Goal: Information Seeking & Learning: Learn about a topic

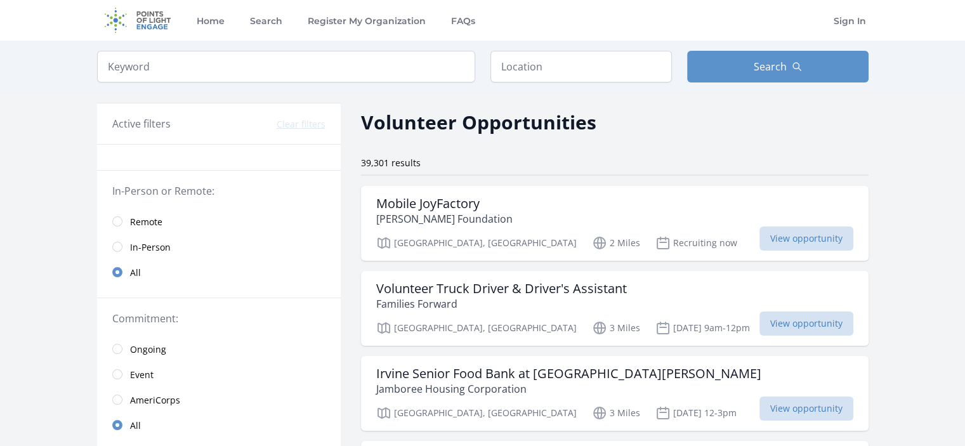
click at [145, 221] on span "Remote" at bounding box center [146, 222] width 32 height 13
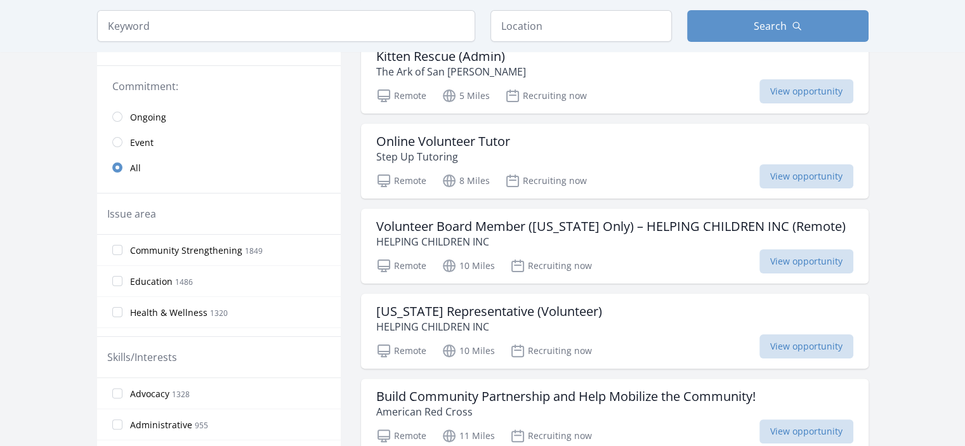
scroll to position [264, 0]
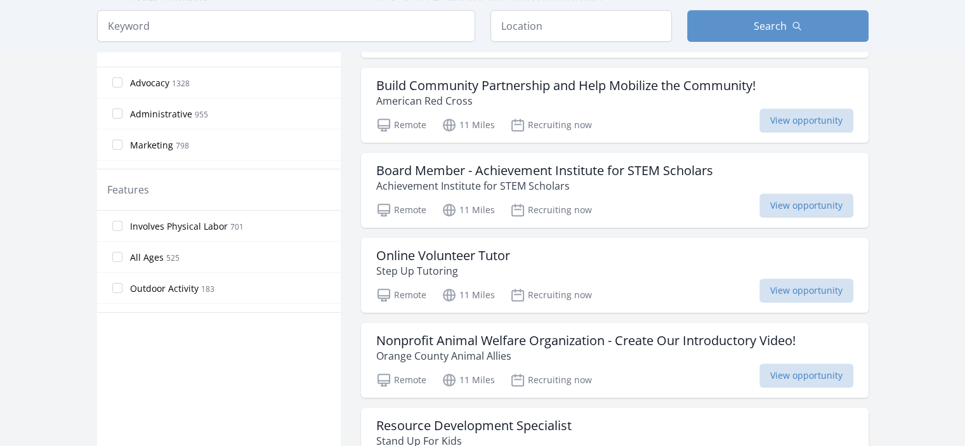
scroll to position [558, 0]
click at [119, 289] on input "Outdoor Activity 183" at bounding box center [117, 288] width 10 height 10
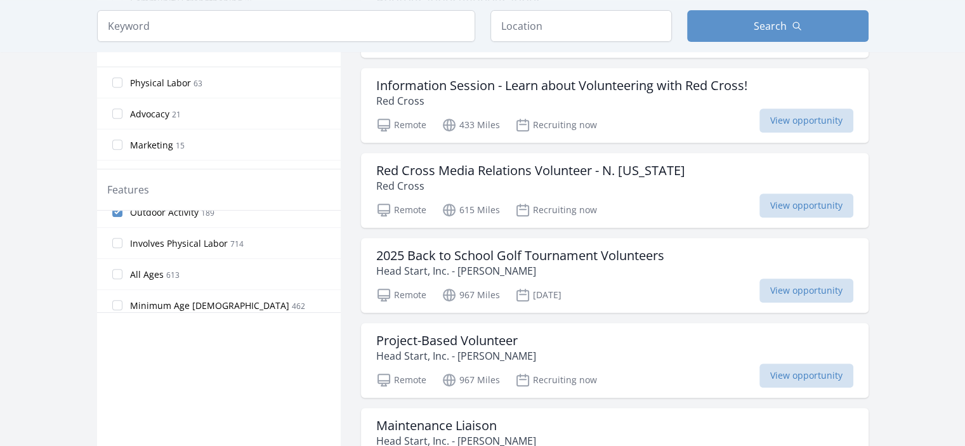
scroll to position [15, 0]
click at [119, 212] on input "Outdoor Activity 189" at bounding box center [117, 211] width 10 height 10
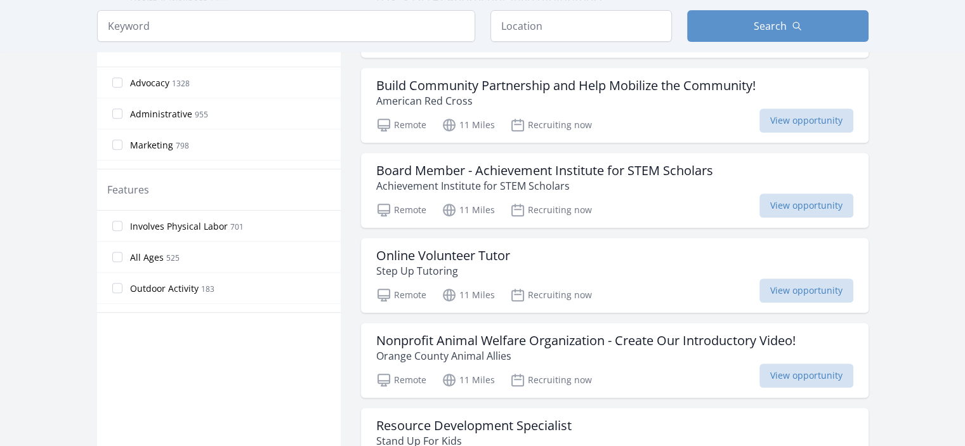
scroll to position [300, 0]
click at [122, 292] on label "Volunteer Abroad 1" at bounding box center [219, 298] width 244 height 25
click at [122, 294] on input "Volunteer Abroad 1" at bounding box center [117, 299] width 10 height 10
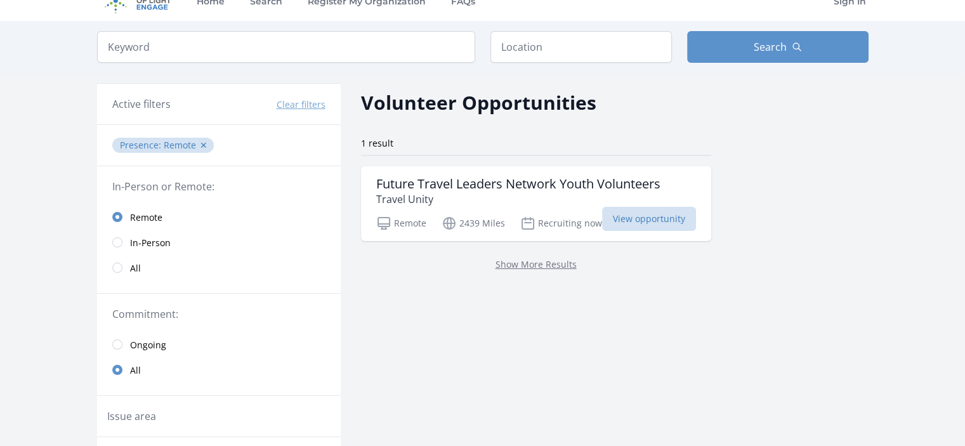
scroll to position [0, 0]
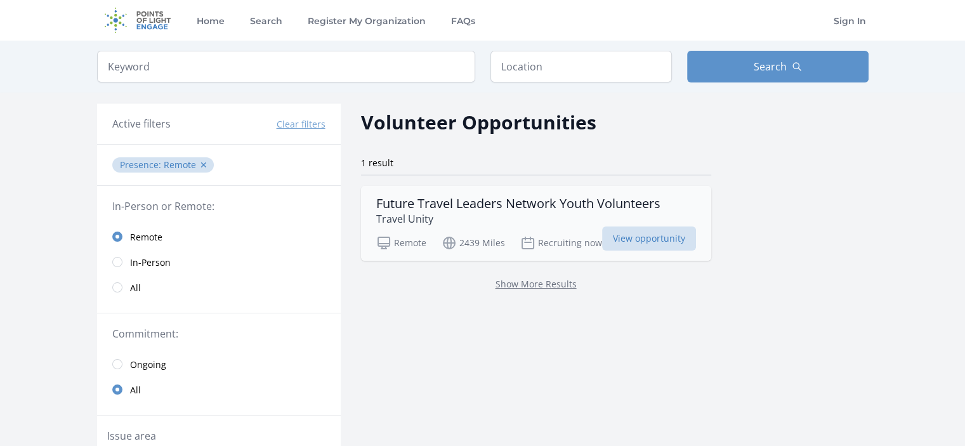
click at [544, 202] on h3 "Future Travel Leaders Network Youth Volunteers" at bounding box center [518, 203] width 284 height 15
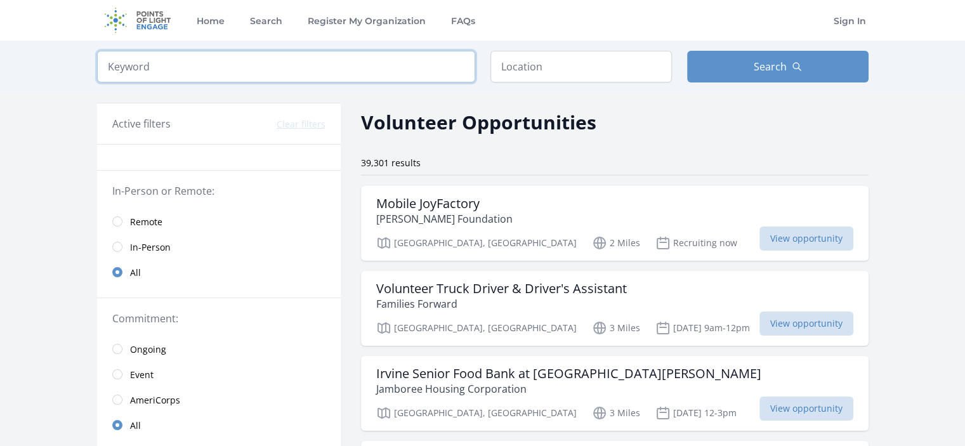
click at [383, 56] on input "search" at bounding box center [286, 67] width 378 height 32
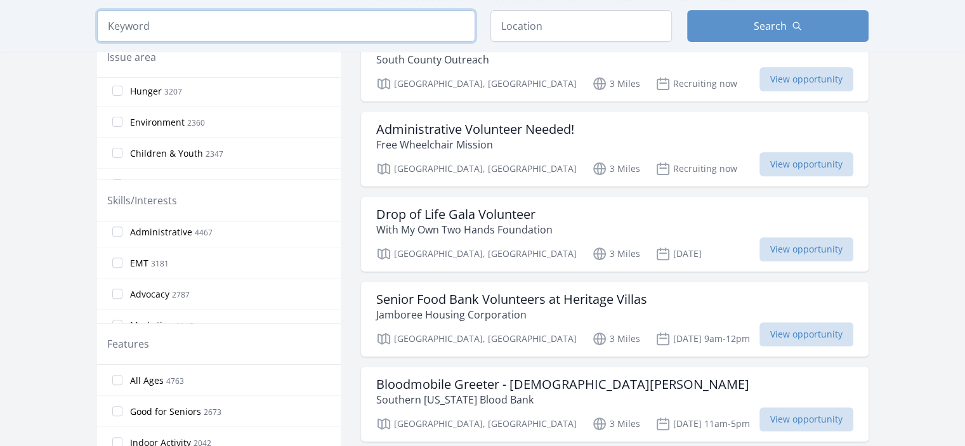
scroll to position [46, 0]
click at [109, 245] on label "EMT 3181" at bounding box center [219, 252] width 244 height 25
click at [112, 247] on input "EMT 3181" at bounding box center [117, 252] width 10 height 10
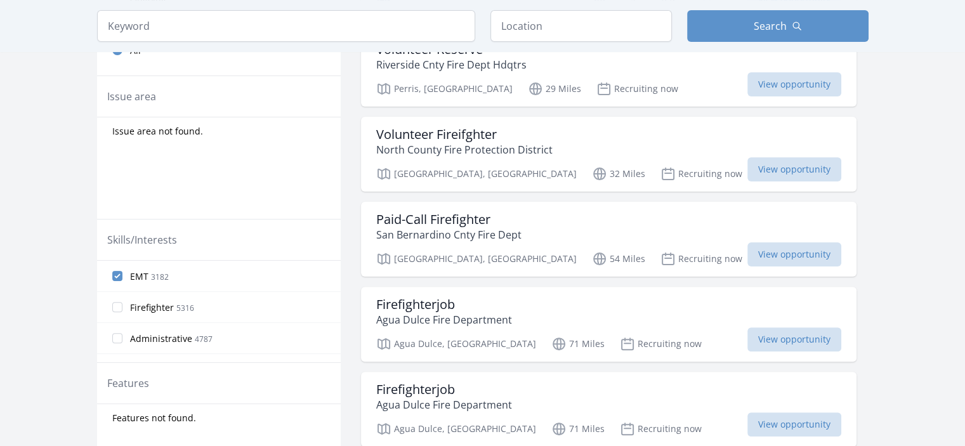
scroll to position [389, 0]
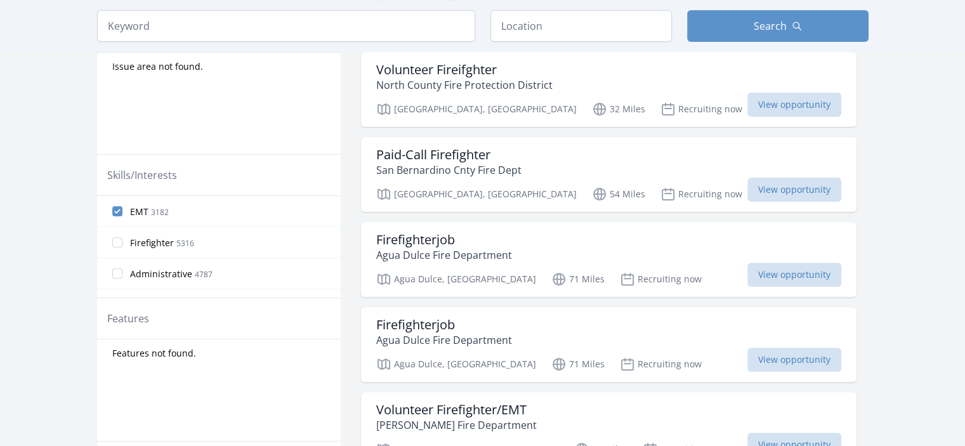
click at [124, 203] on label "EMT 3182" at bounding box center [219, 211] width 244 height 25
click at [122, 206] on input "EMT 3182" at bounding box center [117, 211] width 10 height 10
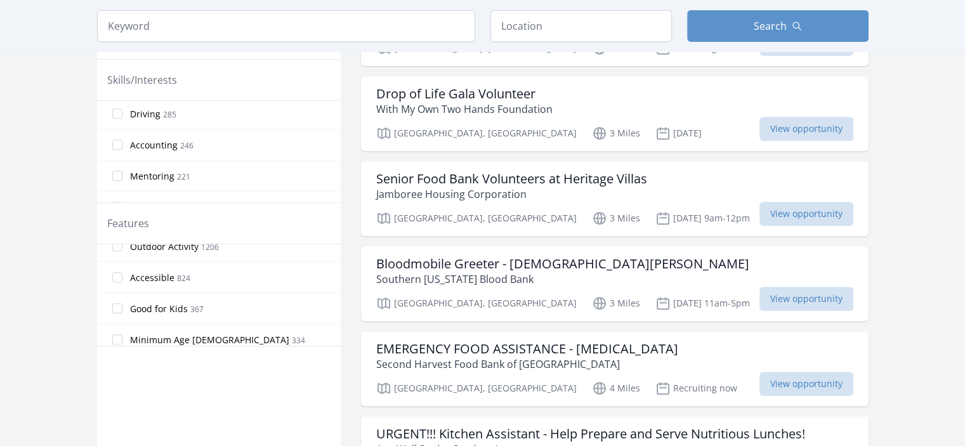
scroll to position [300, 0]
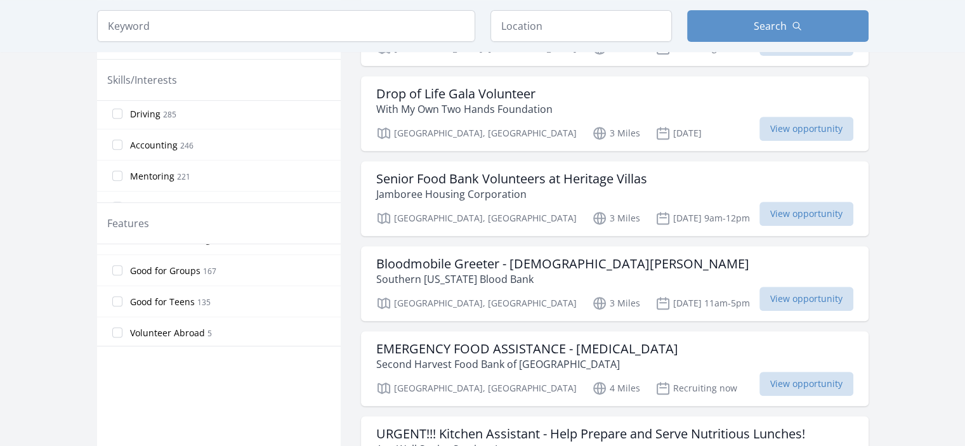
click at [122, 324] on label "Volunteer Abroad 5" at bounding box center [219, 332] width 244 height 25
click at [122, 327] on input "Volunteer Abroad 5" at bounding box center [117, 332] width 10 height 10
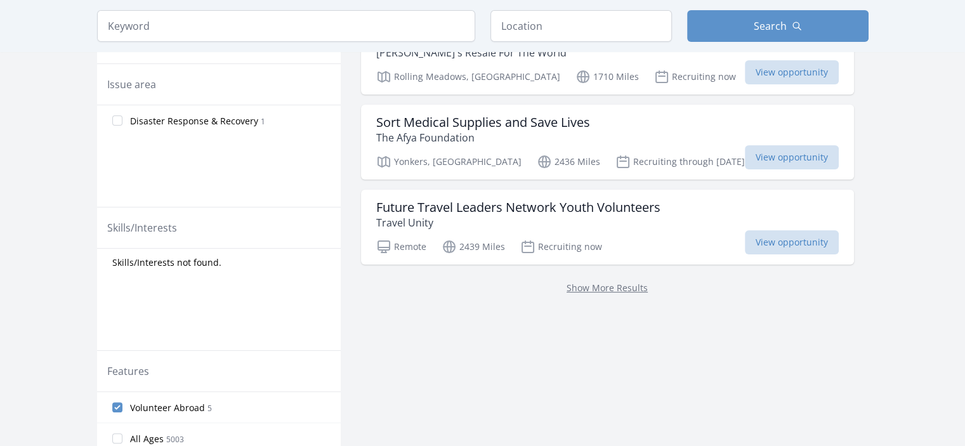
scroll to position [0, 0]
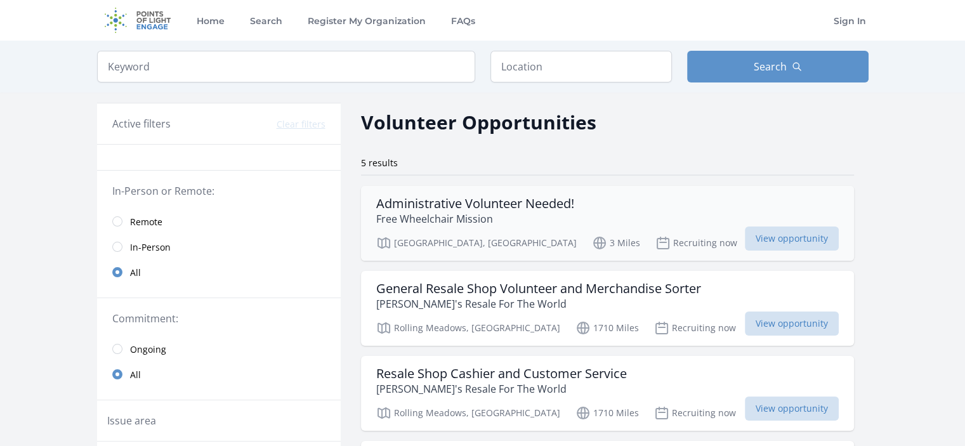
click at [536, 196] on h3 "Administrative Volunteer Needed!" at bounding box center [475, 203] width 198 height 15
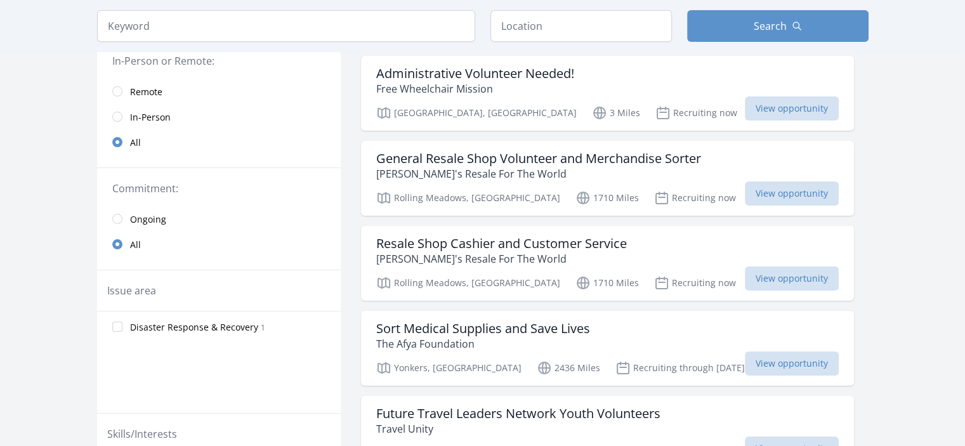
scroll to position [93, 0]
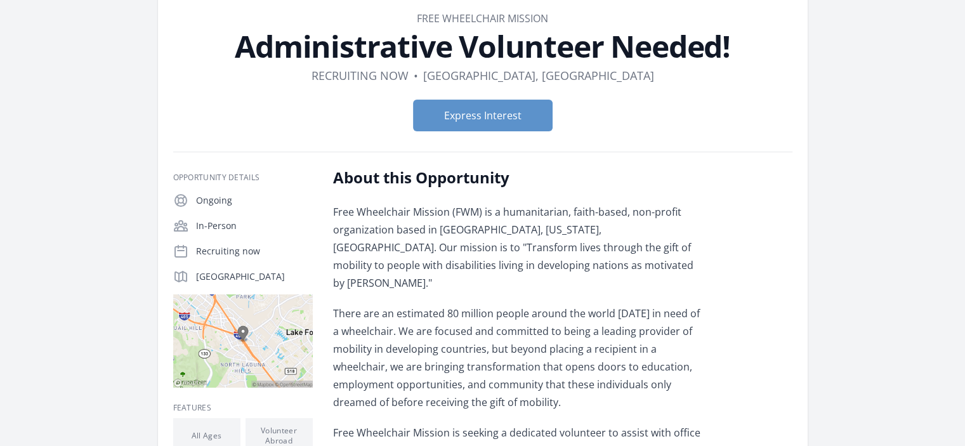
scroll to position [44, 0]
